Goal: Task Accomplishment & Management: Use online tool/utility

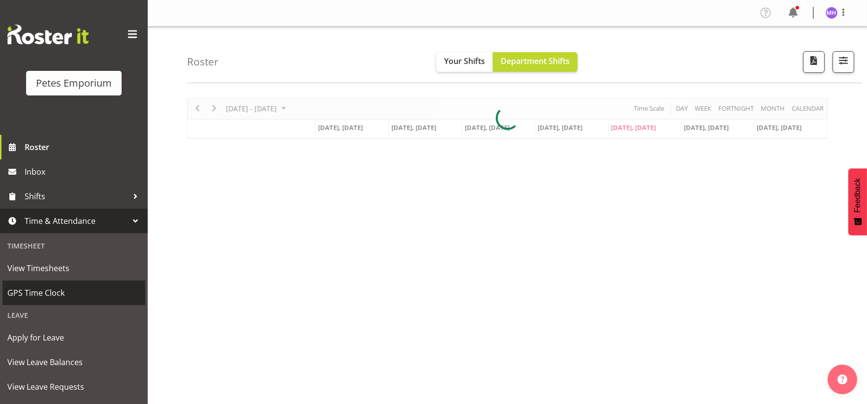
click at [45, 293] on span "GPS Time Clock" at bounding box center [73, 293] width 133 height 15
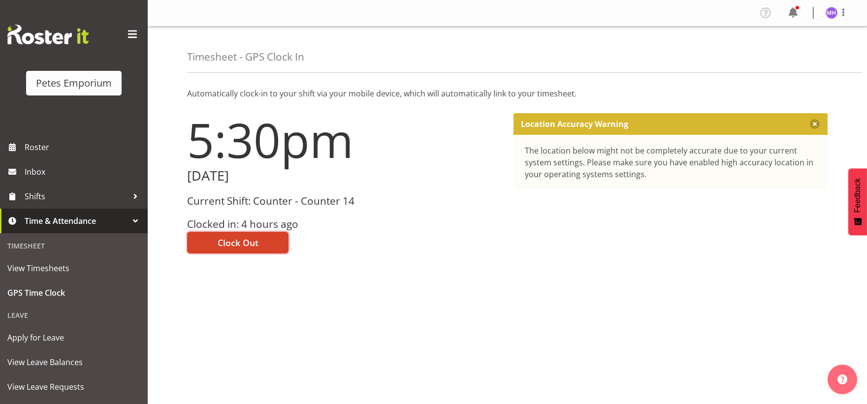
click at [247, 247] on span "Clock Out" at bounding box center [238, 242] width 41 height 13
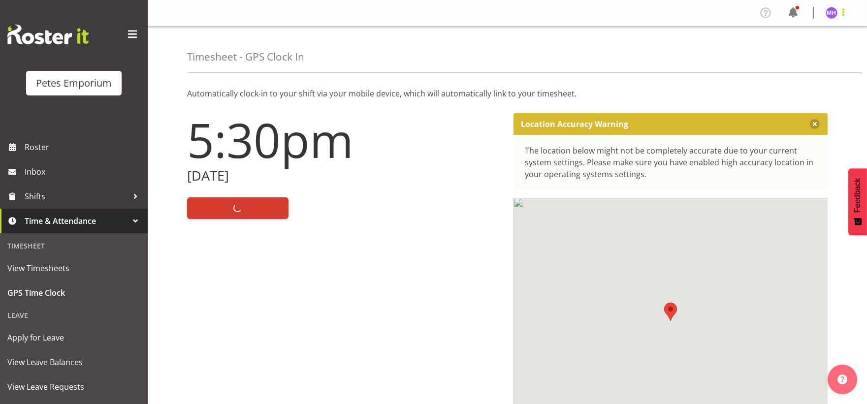
click at [842, 10] on span at bounding box center [844, 12] width 12 height 12
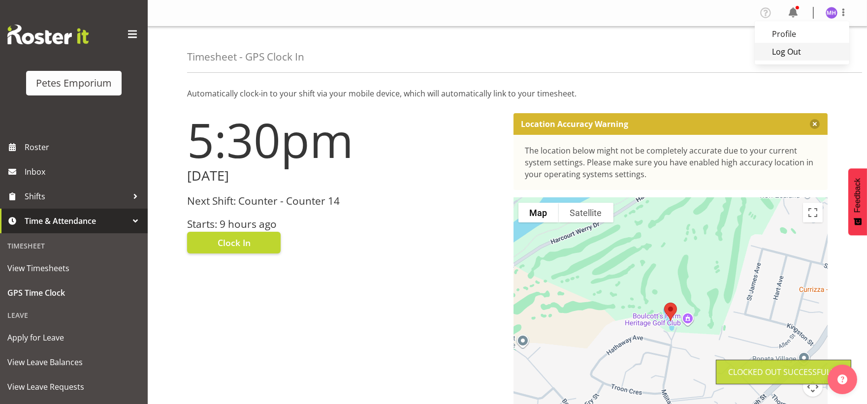
click at [786, 46] on link "Log Out" at bounding box center [802, 52] width 95 height 18
